Goal: Information Seeking & Learning: Learn about a topic

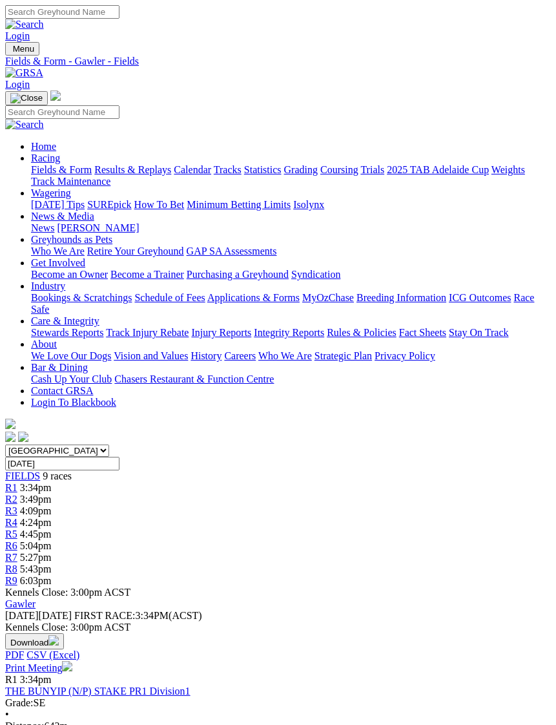
scroll to position [1022, 0]
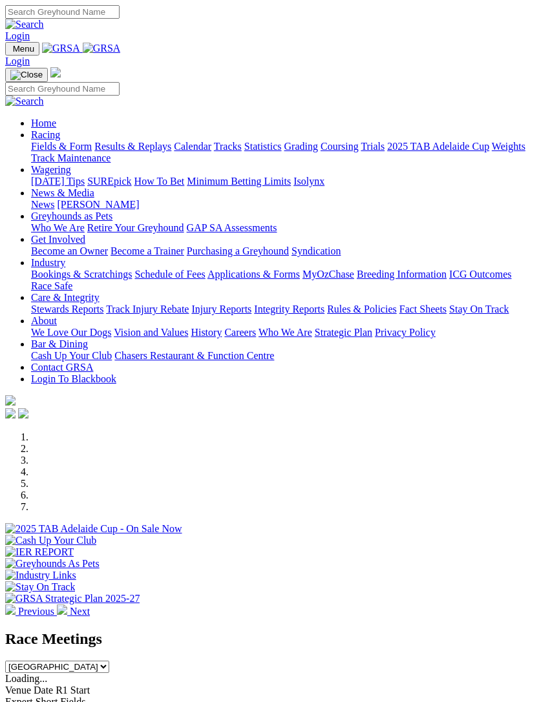
scroll to position [1422, 0]
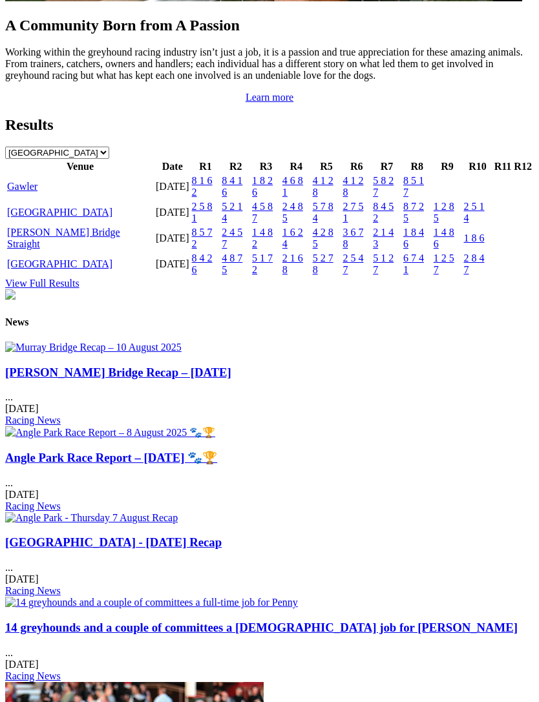
click at [25, 192] on link "Gawler" at bounding box center [22, 186] width 30 height 11
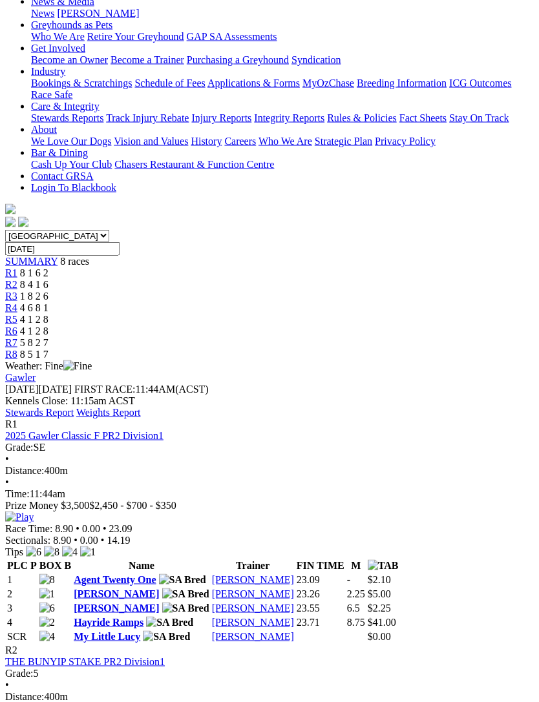
scroll to position [215, 0]
click at [92, 588] on link "Adhana Martina" at bounding box center [116, 593] width 85 height 11
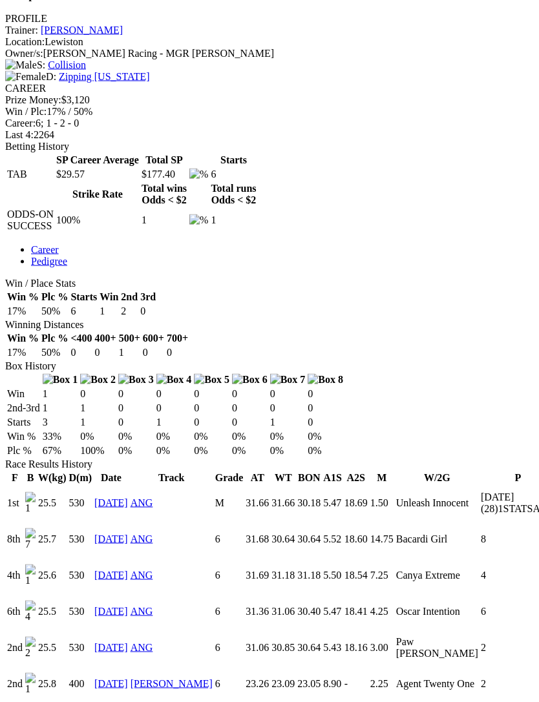
scroll to position [514, 0]
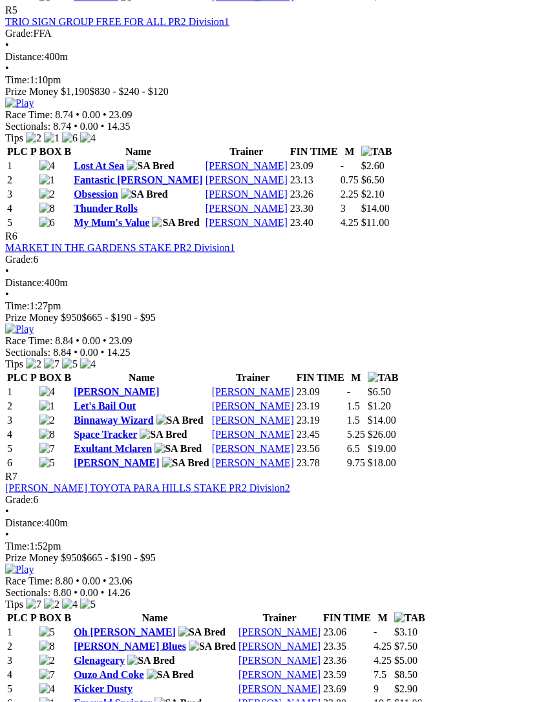
scroll to position [1535, 0]
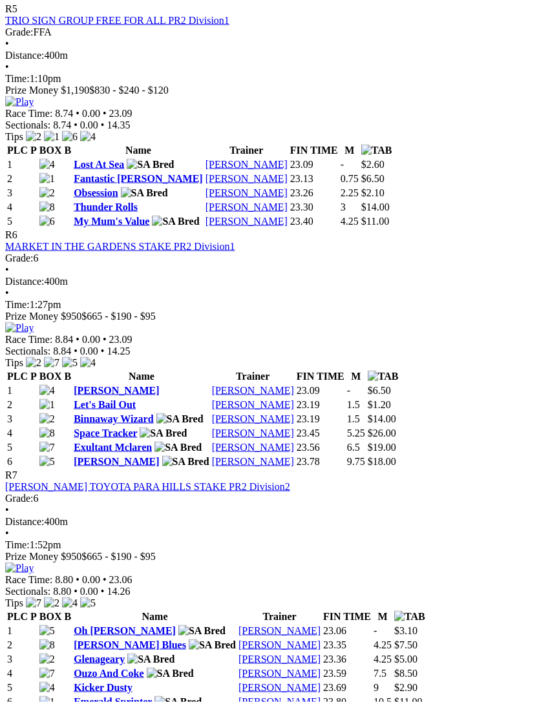
click at [34, 322] on img at bounding box center [19, 328] width 28 height 12
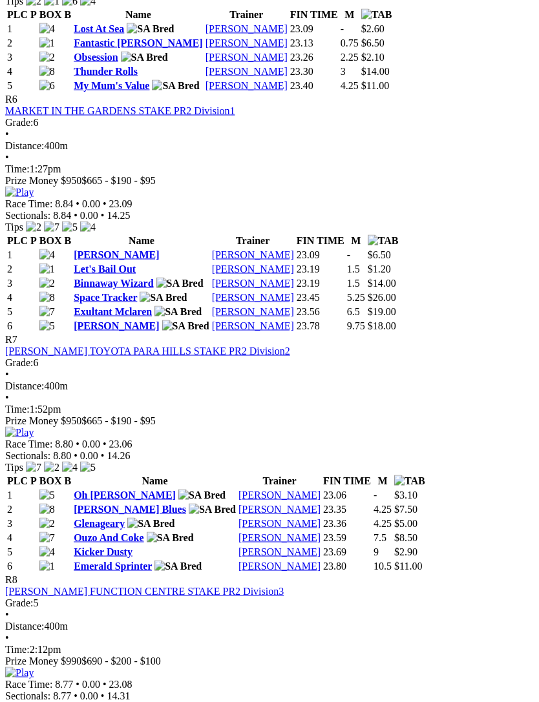
scroll to position [1672, 0]
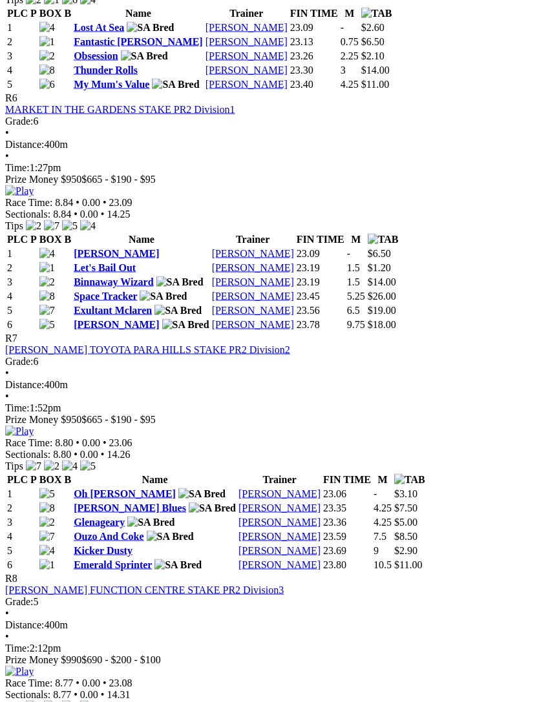
click at [34, 426] on img at bounding box center [19, 432] width 28 height 12
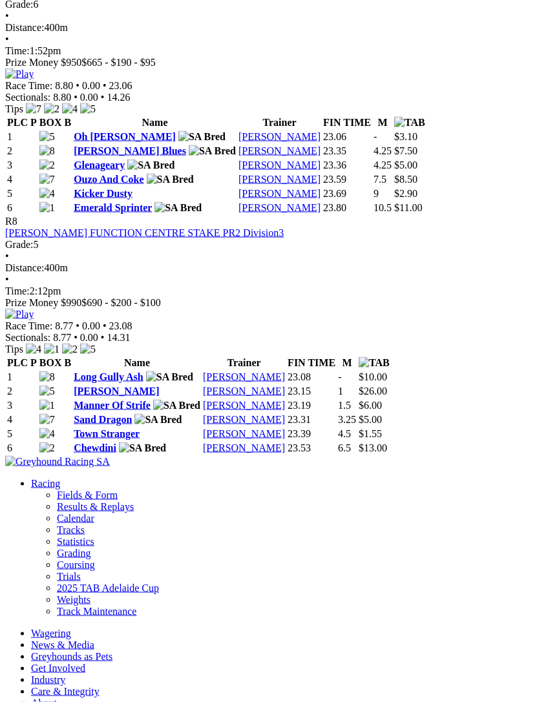
scroll to position [2030, 0]
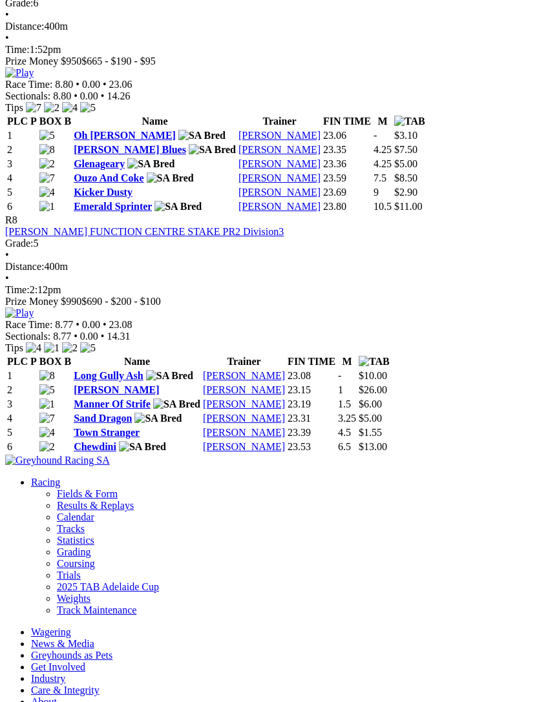
click at [103, 370] on link "Long Gully Ash" at bounding box center [109, 375] width 70 height 11
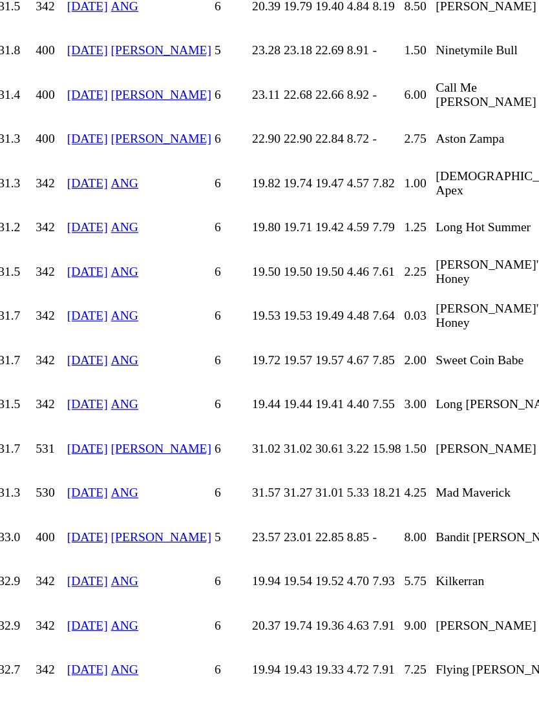
scroll to position [1361, 0]
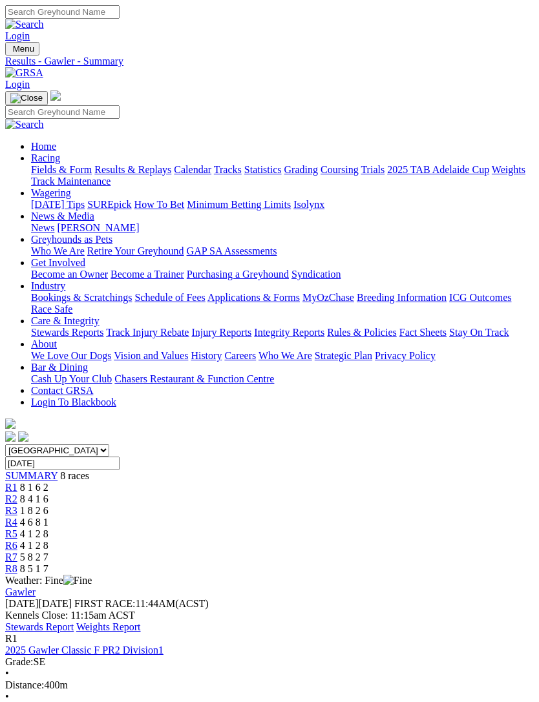
click at [74, 622] on link "Stewards Report" at bounding box center [39, 627] width 68 height 11
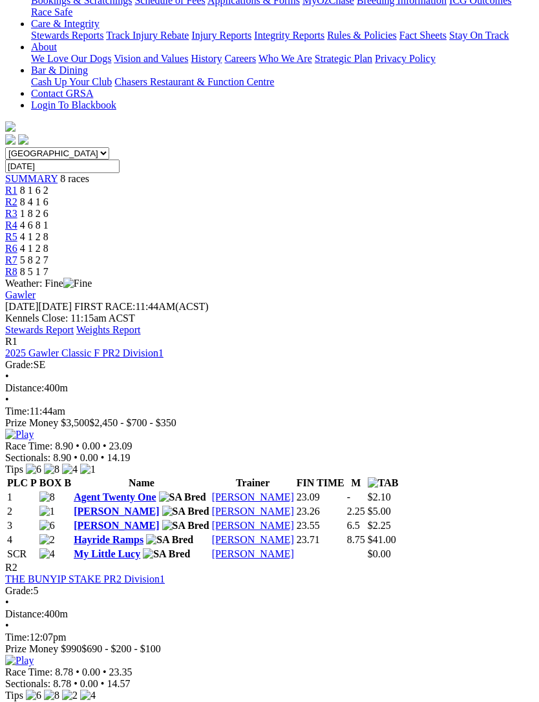
scroll to position [300, 0]
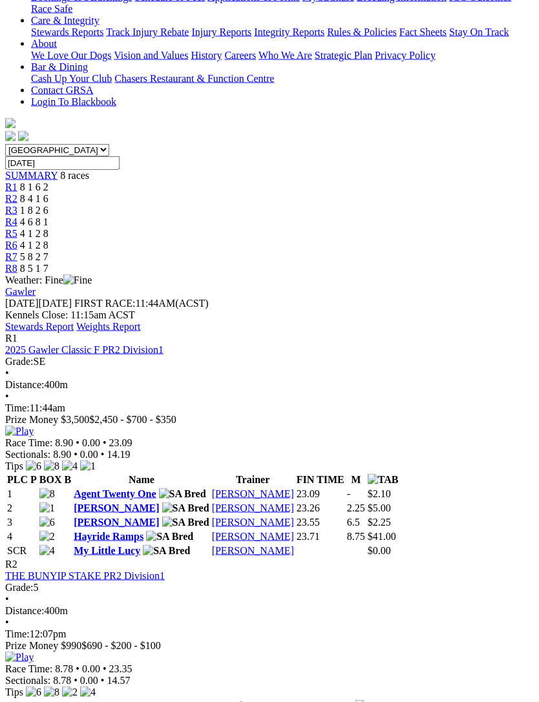
click at [34, 652] on img at bounding box center [19, 658] width 28 height 12
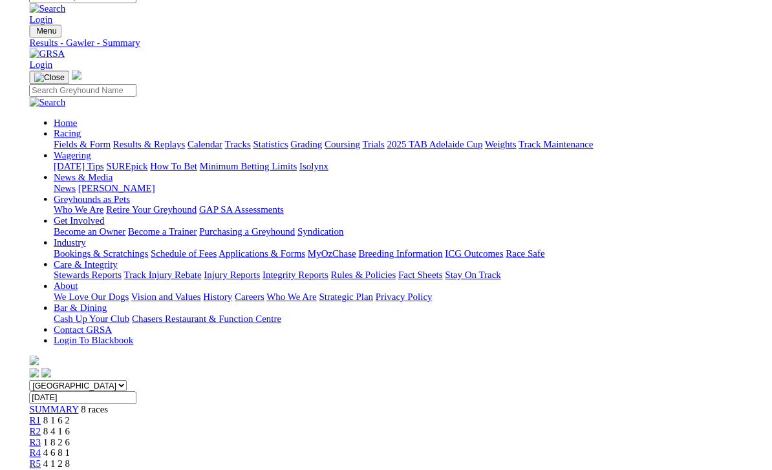
scroll to position [301, 0]
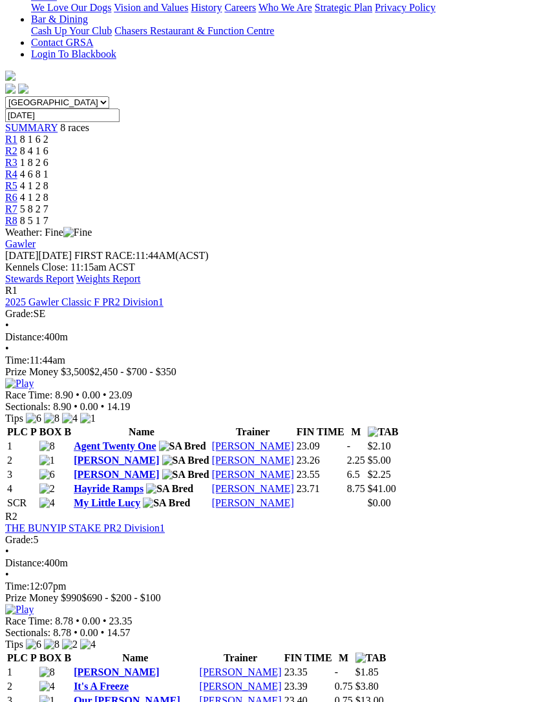
scroll to position [348, 0]
click at [34, 604] on img at bounding box center [19, 610] width 28 height 12
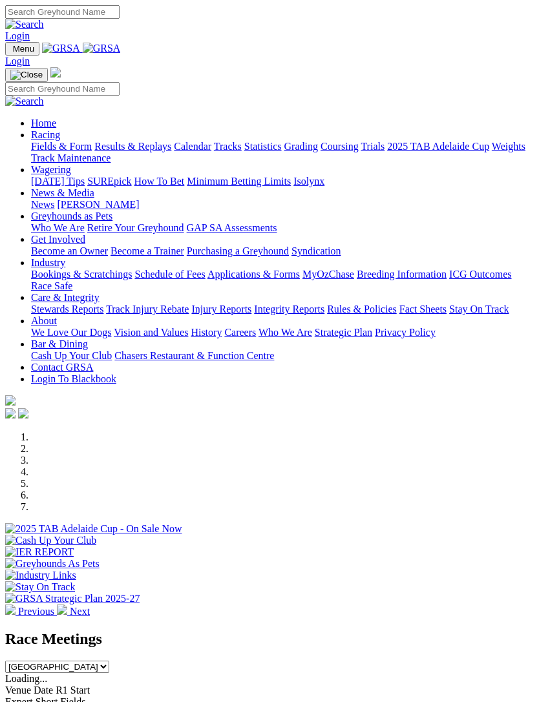
scroll to position [734, 0]
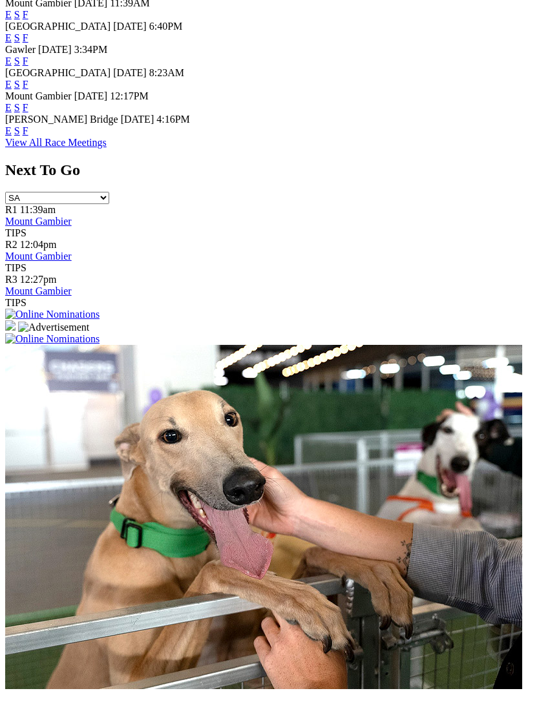
click at [28, 136] on link "F" at bounding box center [26, 130] width 6 height 11
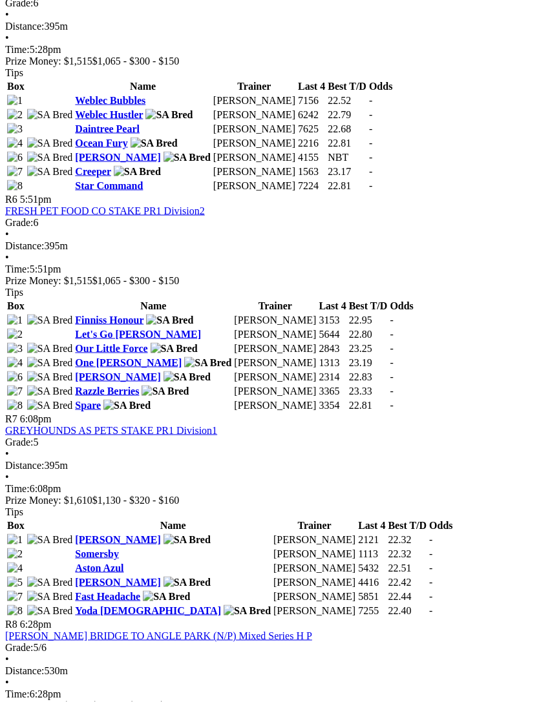
scroll to position [1660, 0]
